Goal: Information Seeking & Learning: Compare options

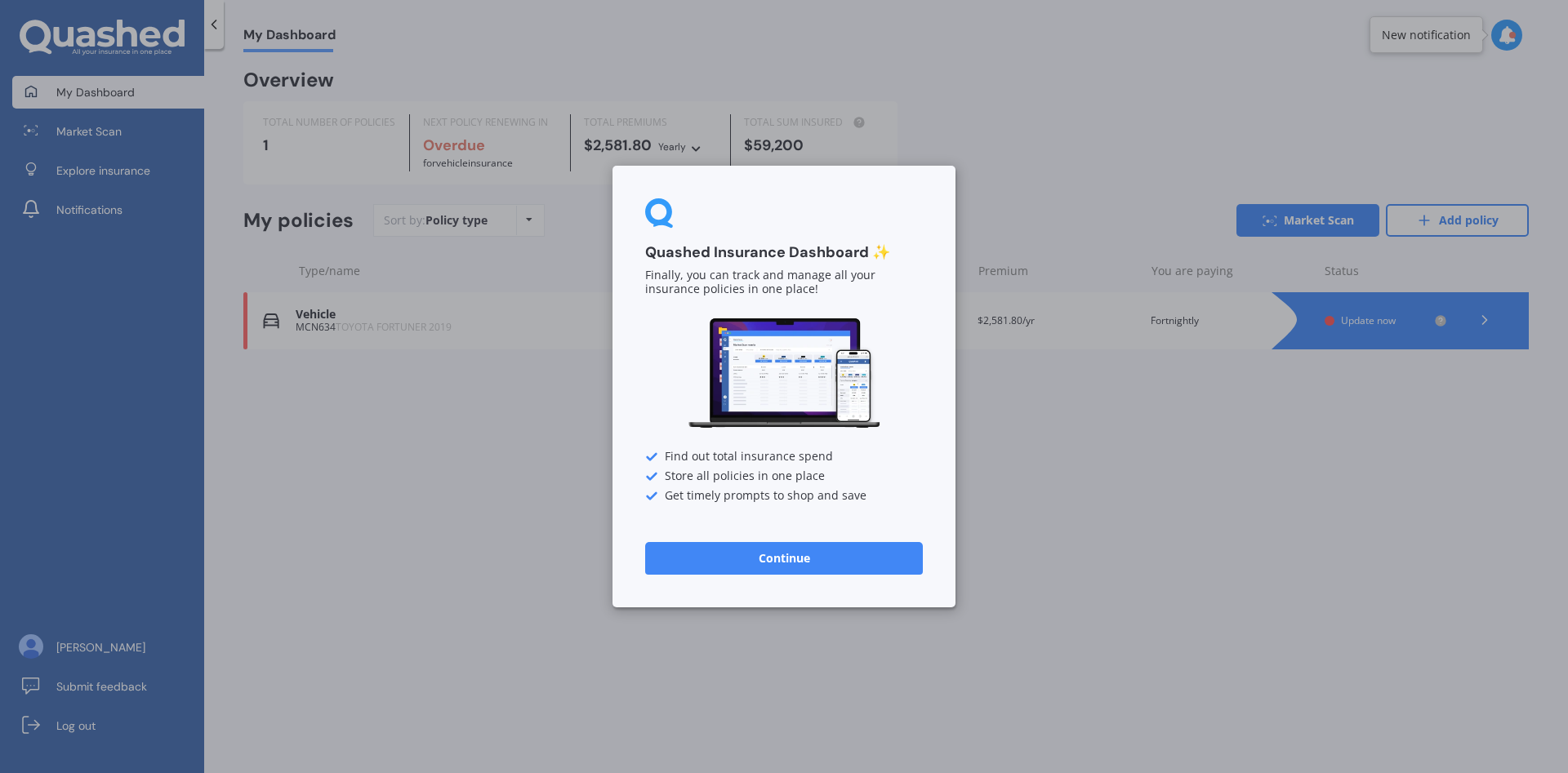
click at [813, 557] on button "Continue" at bounding box center [784, 559] width 278 height 32
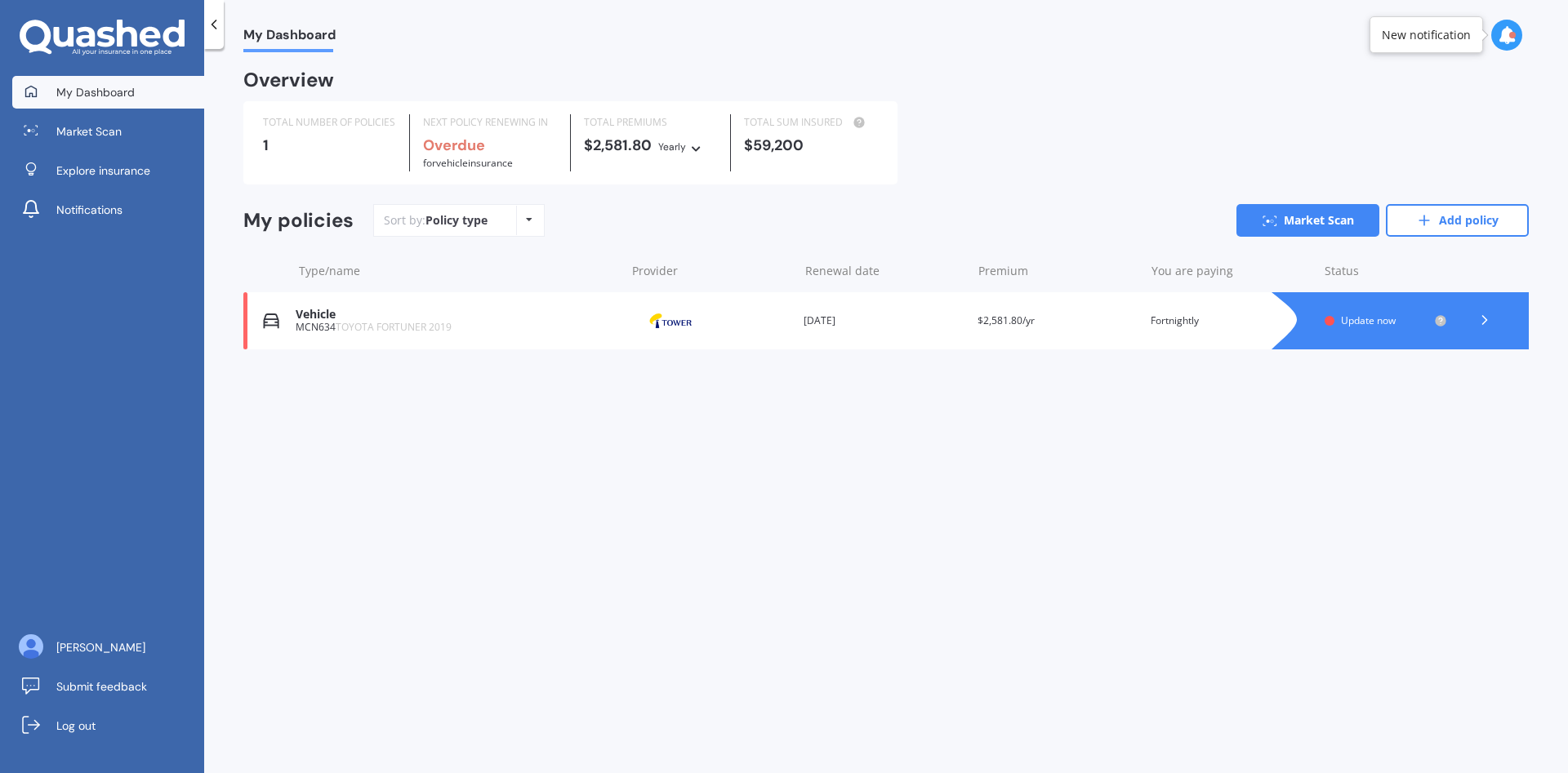
click at [678, 501] on div "My Dashboard Overview TOTAL NUMBER OF POLICIES 1 NEXT POLICY RENEWING IN Overdu…" at bounding box center [886, 414] width 1364 height 724
click at [693, 145] on icon at bounding box center [696, 145] width 11 height 9
click at [714, 286] on span "Fortnightly" at bounding box center [700, 291] width 56 height 15
click at [1150, 540] on div "My Dashboard Overview TOTAL NUMBER OF POLICIES 1 NEXT POLICY RENEWING IN Overdu…" at bounding box center [886, 414] width 1364 height 724
click at [1480, 322] on icon at bounding box center [1484, 319] width 16 height 16
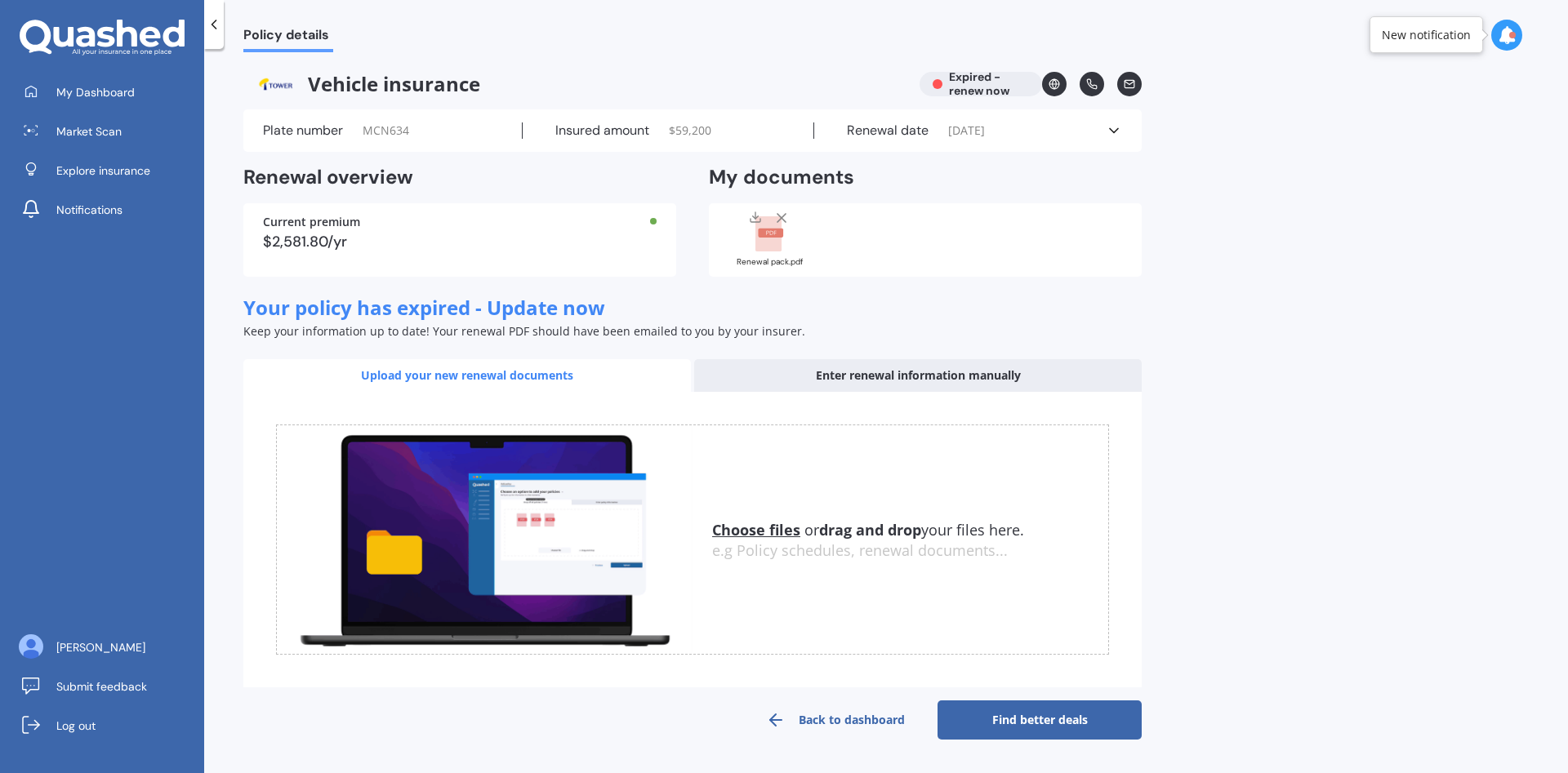
click at [1046, 722] on link "Find better deals" at bounding box center [1039, 720] width 204 height 39
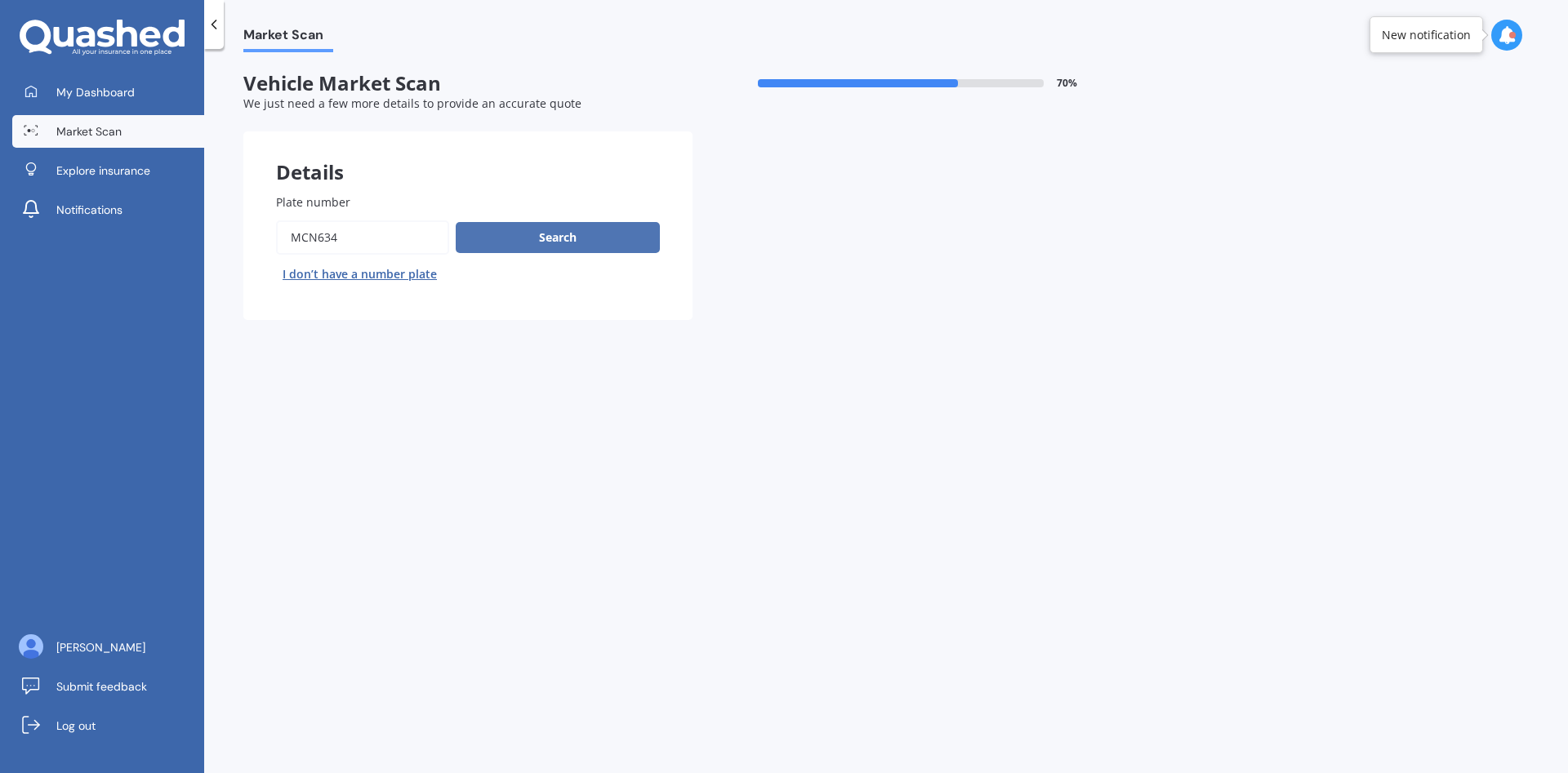
click at [538, 251] on button "Search" at bounding box center [557, 237] width 204 height 31
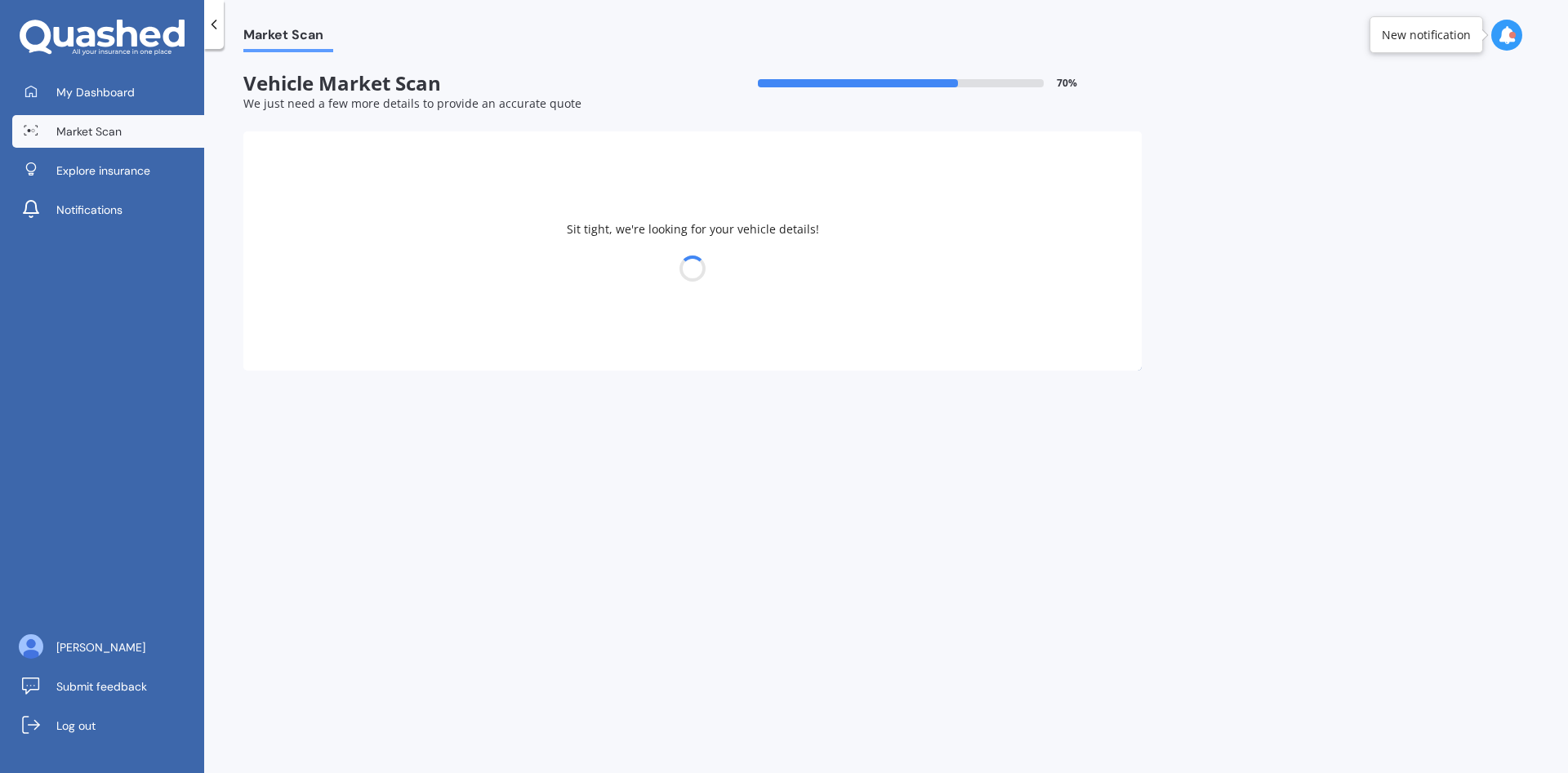
select select "TOYOTA"
select select "FORTUNER"
select select "05"
select select "1991"
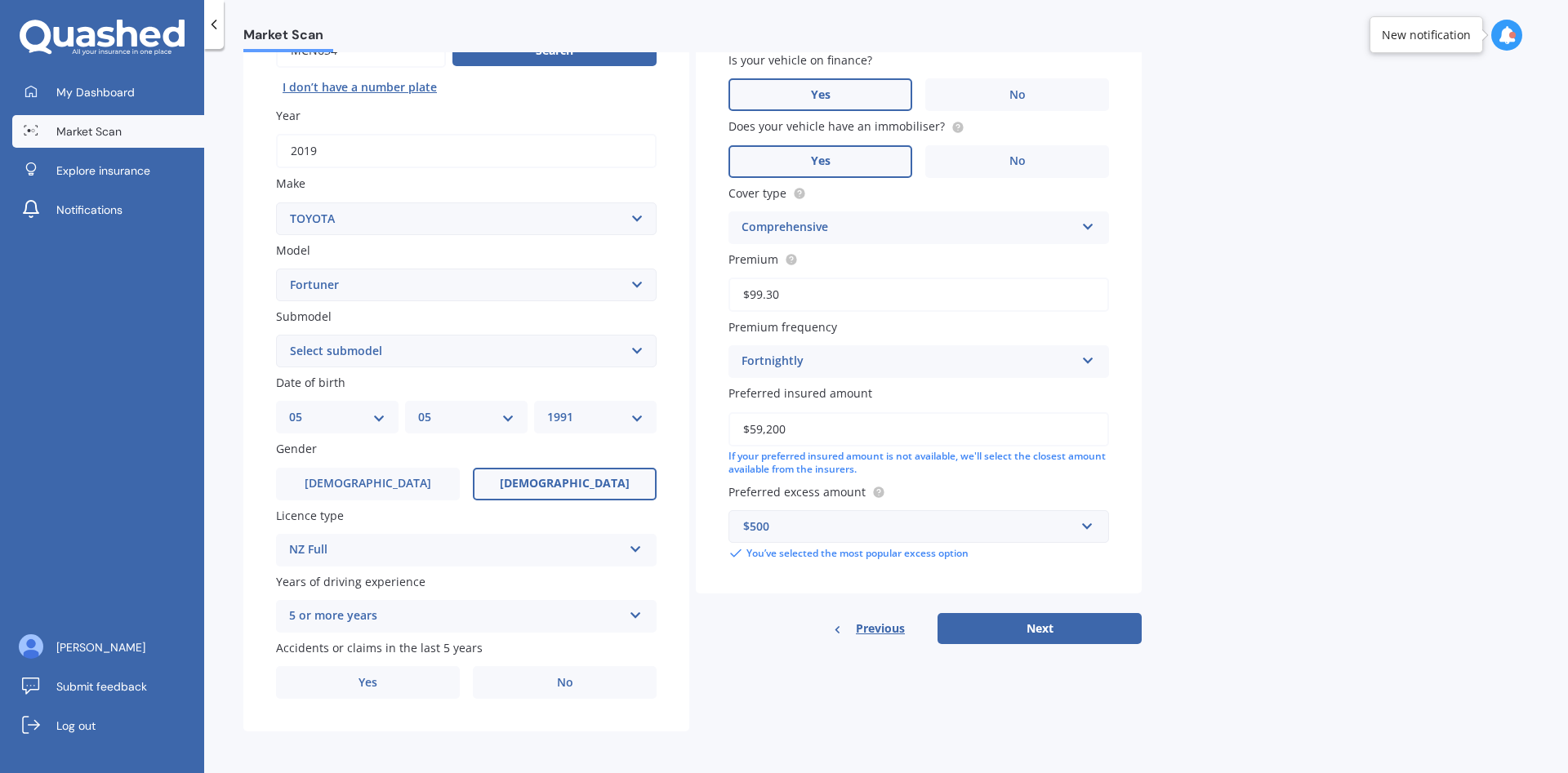
scroll to position [188, 0]
click at [1031, 641] on button "Next" at bounding box center [1039, 628] width 204 height 31
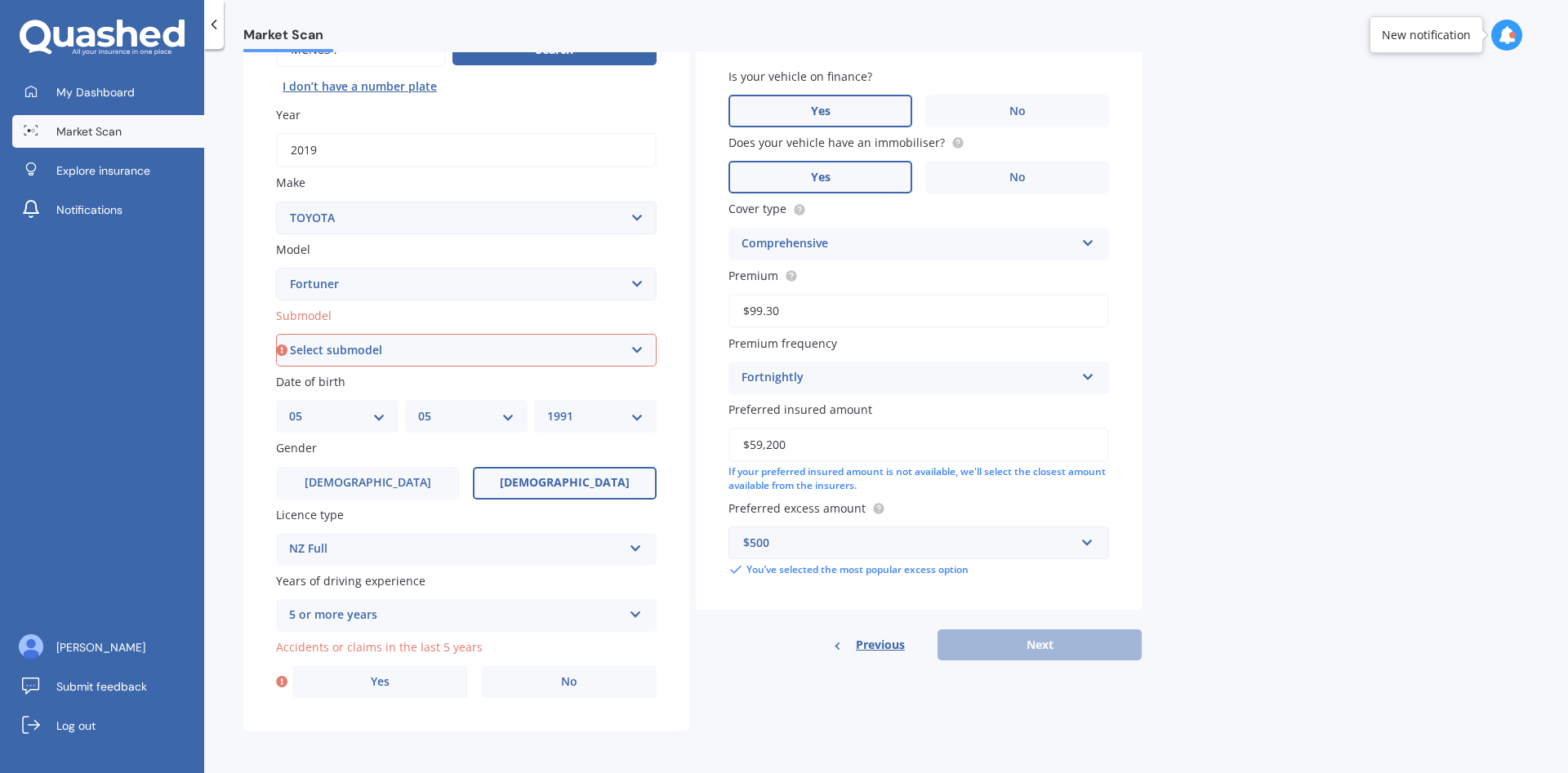
click at [319, 348] on select "Select submodel GX Auto GX Manual GXL Limited" at bounding box center [466, 350] width 380 height 32
select select "GXL"
click at [276, 334] on select "Select submodel GX Auto GX Manual GXL Limited" at bounding box center [466, 350] width 380 height 32
click at [538, 688] on label "No" at bounding box center [569, 682] width 176 height 32
click at [0, 0] on input "No" at bounding box center [0, 0] width 0 height 0
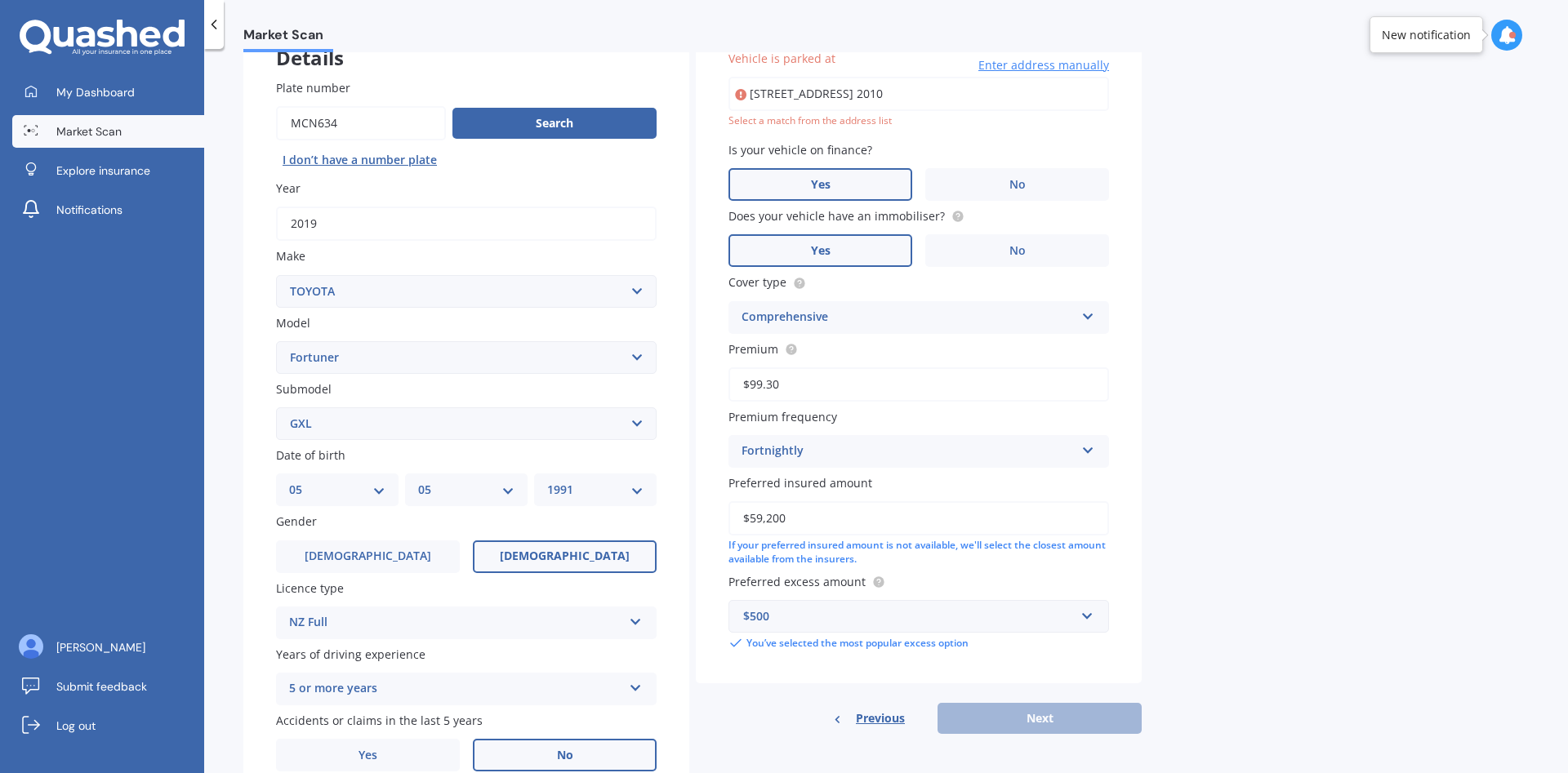
scroll to position [112, 0]
type input "[STREET_ADDRESS] 2010"
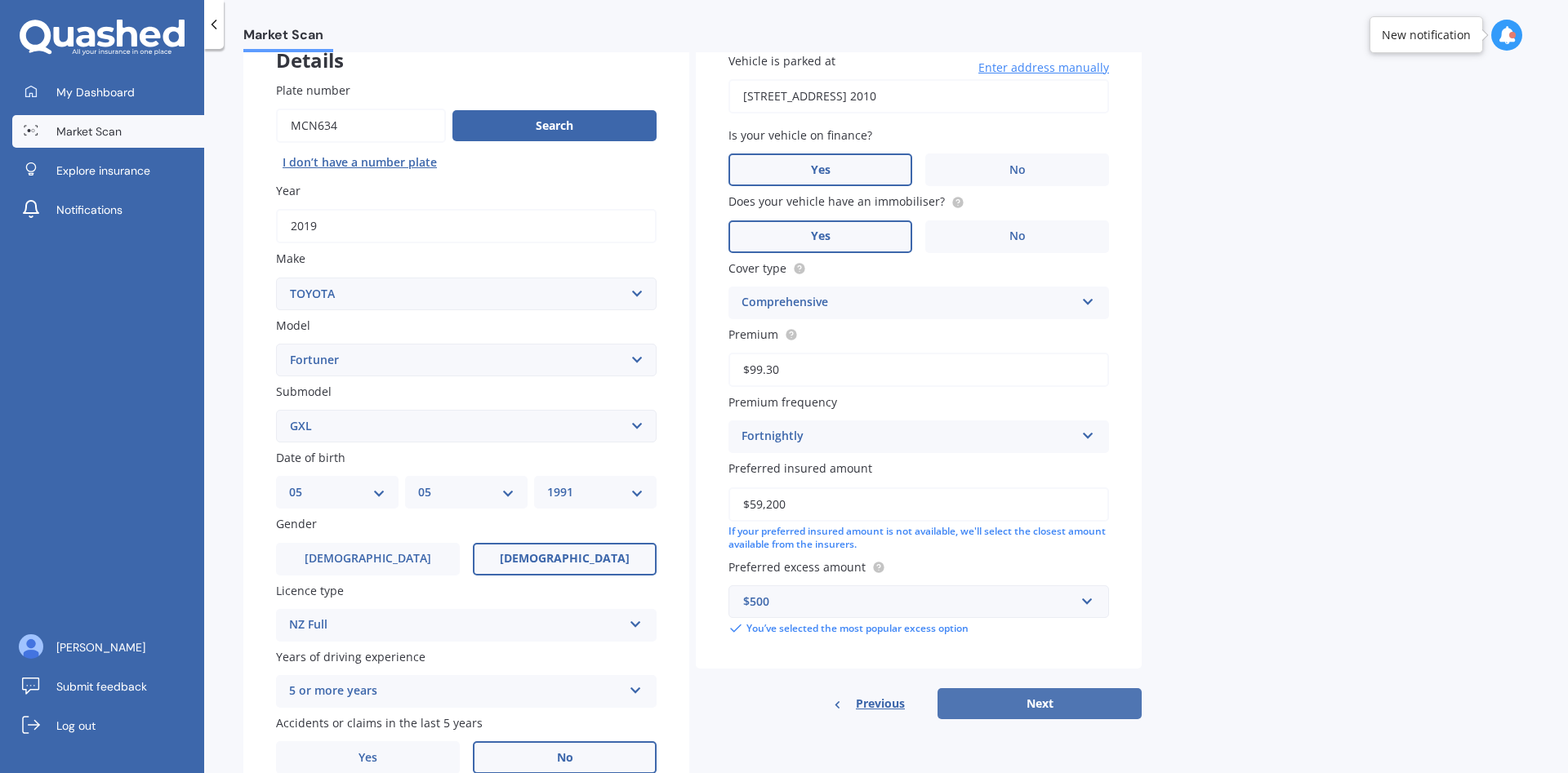
click at [1051, 712] on button "Next" at bounding box center [1039, 704] width 204 height 31
select select "05"
select select "1991"
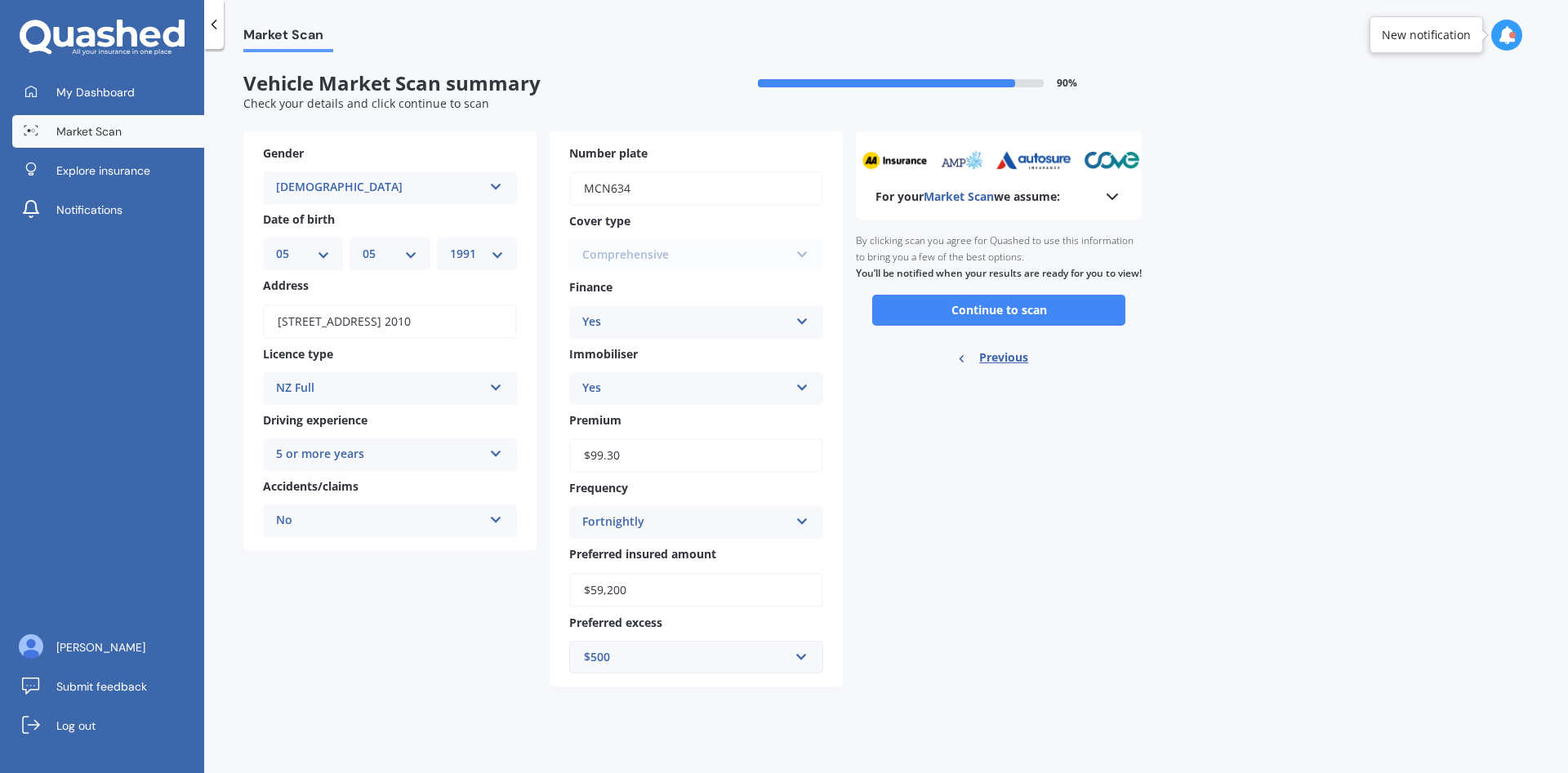
scroll to position [0, 0]
click at [1113, 528] on div "For your Market Scan we assume: Ready to go By clicking scan you agree for Quas…" at bounding box center [999, 409] width 286 height 555
